Goal: Information Seeking & Learning: Find specific page/section

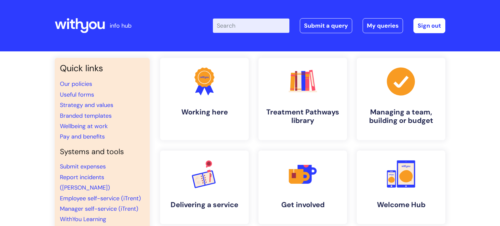
click at [261, 23] on input "Enter your search term here..." at bounding box center [251, 26] width 77 height 14
type input "vac"
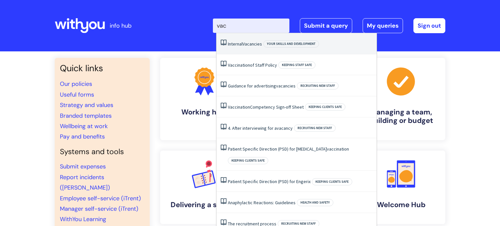
click at [243, 48] on li "Internal Vacancies Your skills and development" at bounding box center [297, 43] width 160 height 21
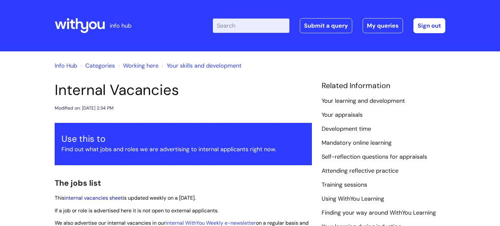
click at [104, 197] on link "internal vacancies sheet" at bounding box center [94, 198] width 58 height 7
